Goal: Transaction & Acquisition: Purchase product/service

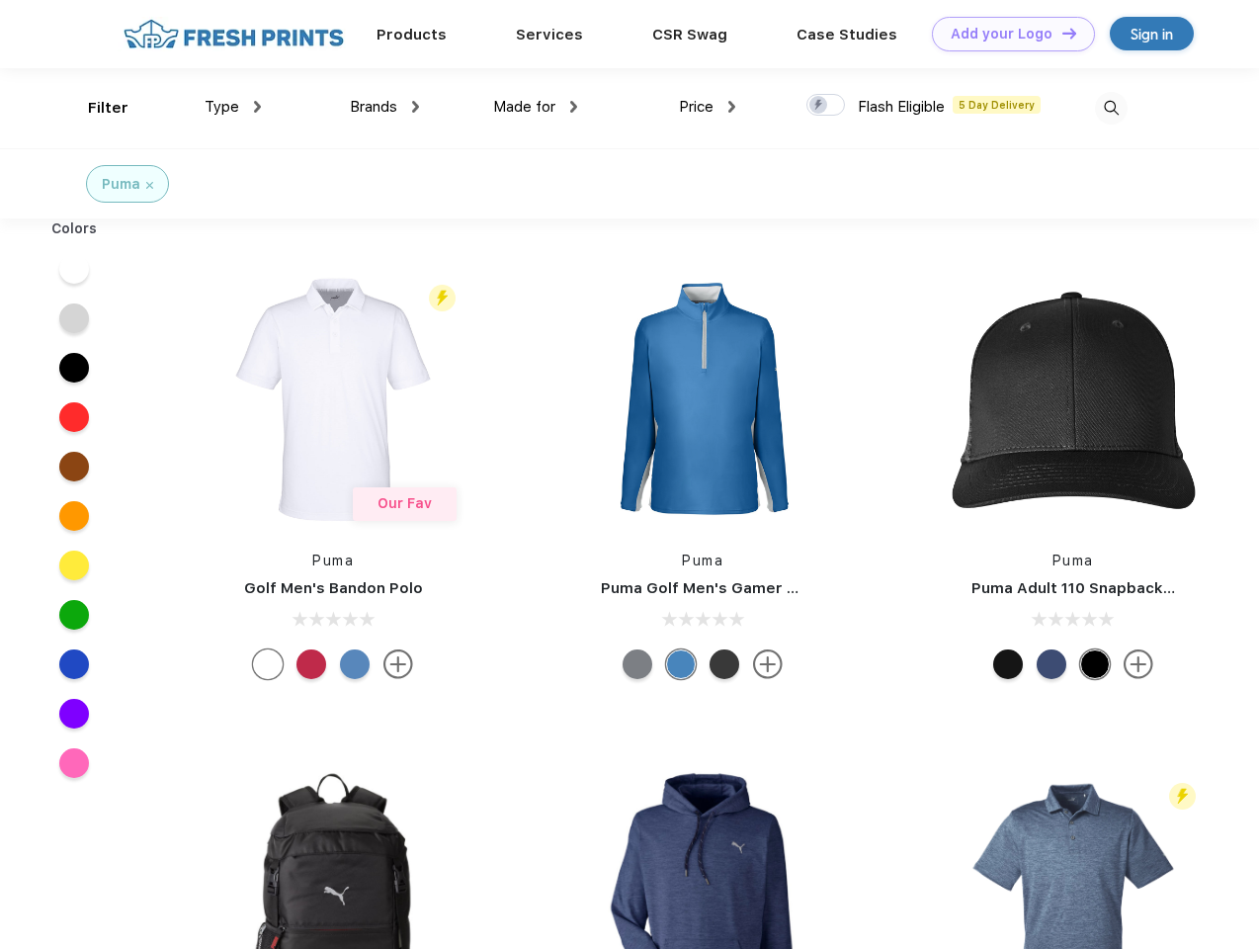
scroll to position [1, 0]
click at [1006, 34] on link "Add your Logo Design Tool" at bounding box center [1013, 34] width 163 height 35
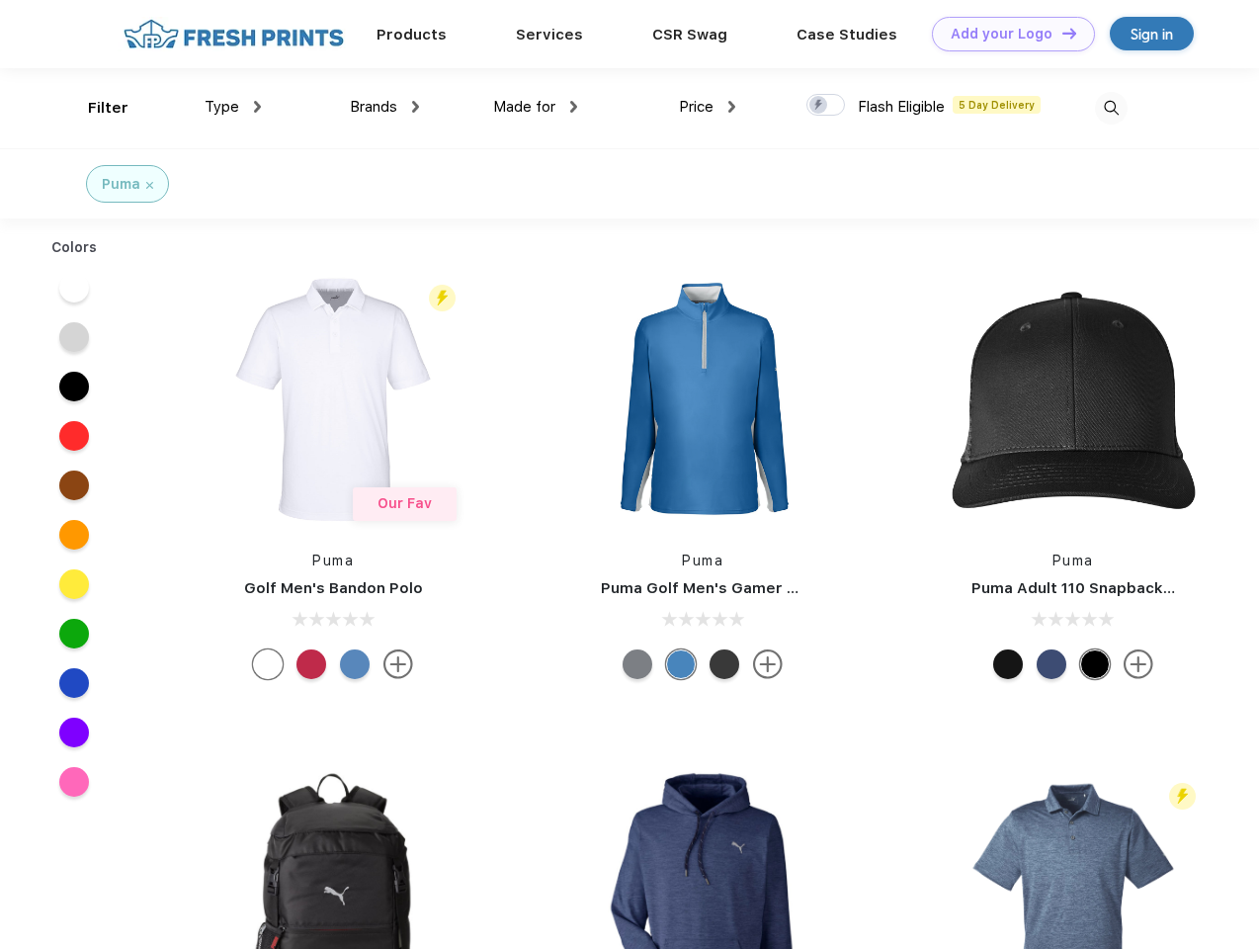
click at [0, 0] on div "Design Tool" at bounding box center [0, 0] width 0 height 0
click at [1060, 33] on link "Add your Logo Design Tool" at bounding box center [1013, 34] width 163 height 35
click at [95, 108] on div "Filter" at bounding box center [108, 108] width 41 height 23
click at [233, 107] on span "Type" at bounding box center [222, 107] width 35 height 18
click at [384, 107] on span "Brands" at bounding box center [373, 107] width 47 height 18
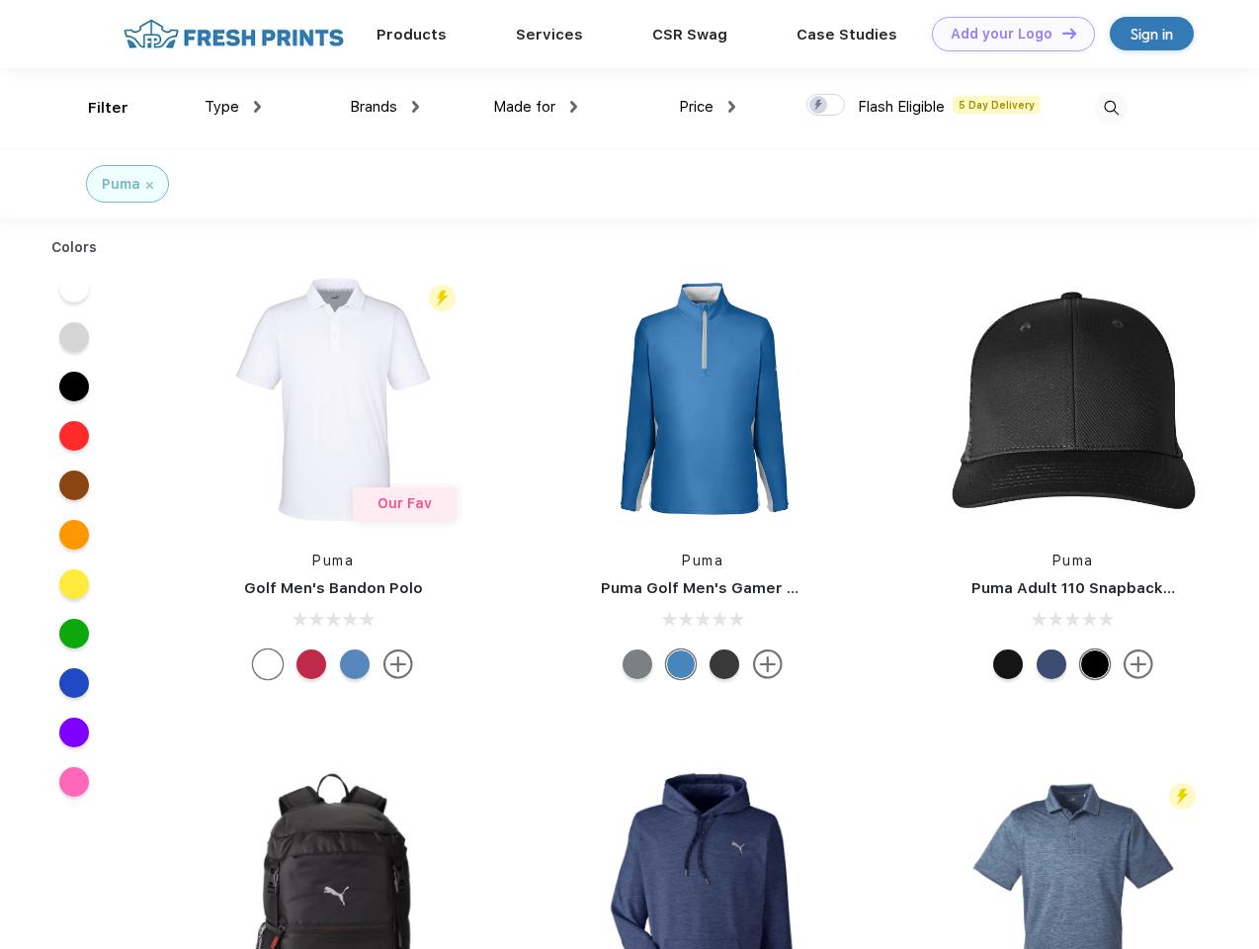
click at [536, 107] on span "Made for" at bounding box center [524, 107] width 62 height 18
click at [707, 107] on span "Price" at bounding box center [696, 107] width 35 height 18
click at [826, 106] on div at bounding box center [825, 105] width 39 height 22
click at [819, 106] on input "checkbox" at bounding box center [812, 99] width 13 height 13
click at [1111, 108] on img at bounding box center [1111, 108] width 33 height 33
